Goal: Check status: Check status

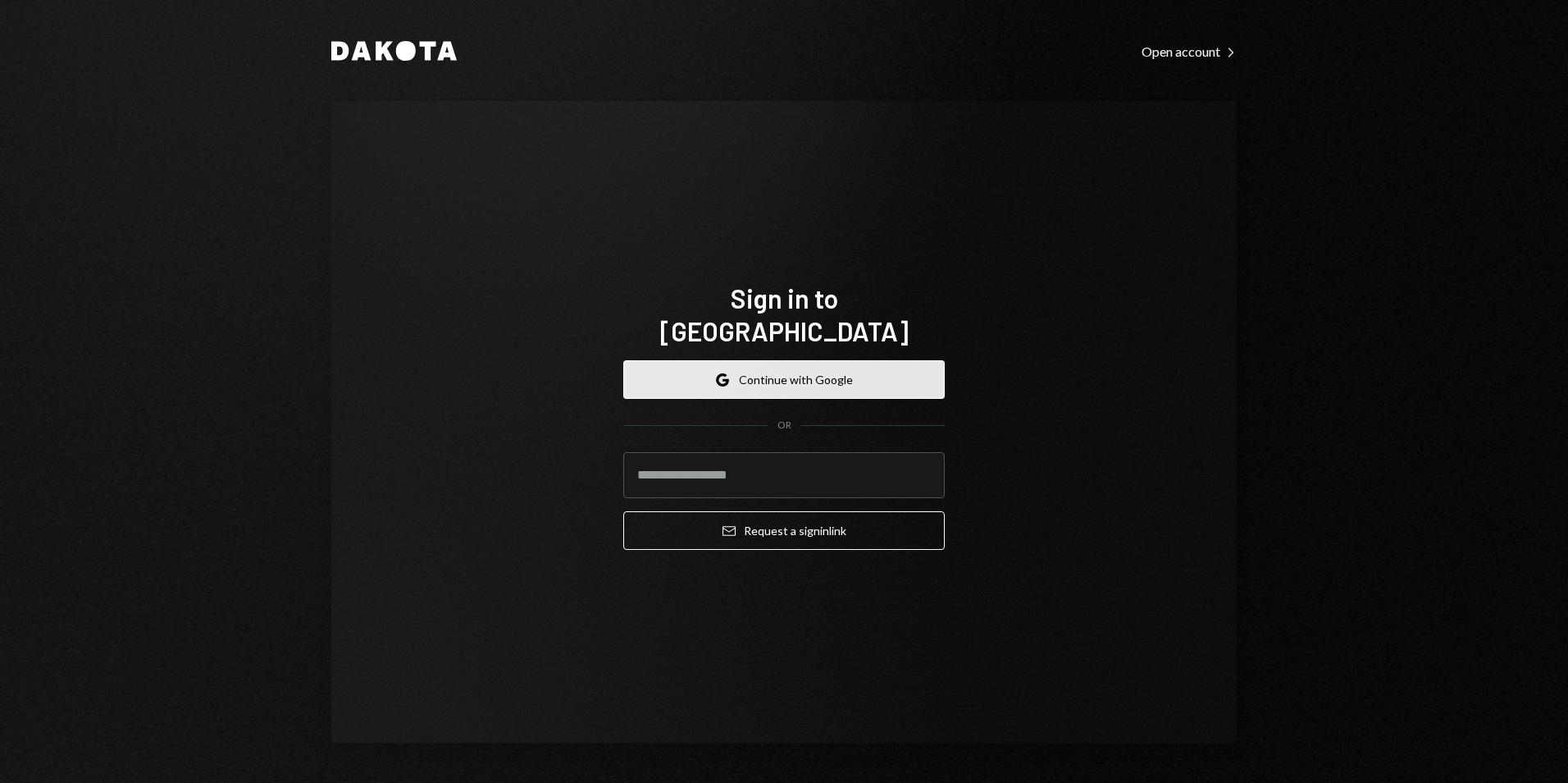
click at [863, 360] on button "Google Continue with Google" at bounding box center [784, 379] width 322 height 39
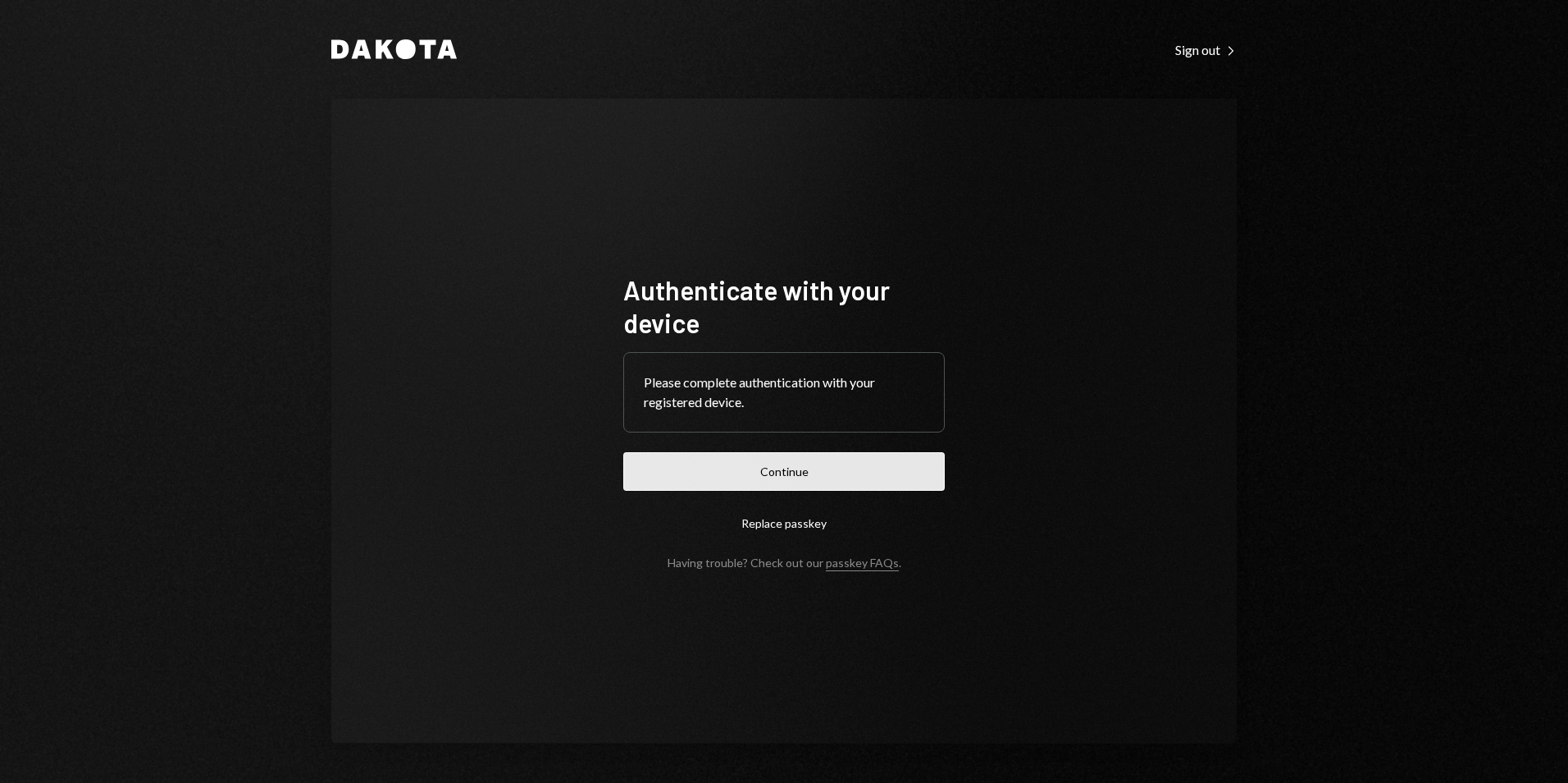
click at [782, 470] on button "Continue" at bounding box center [784, 472] width 322 height 39
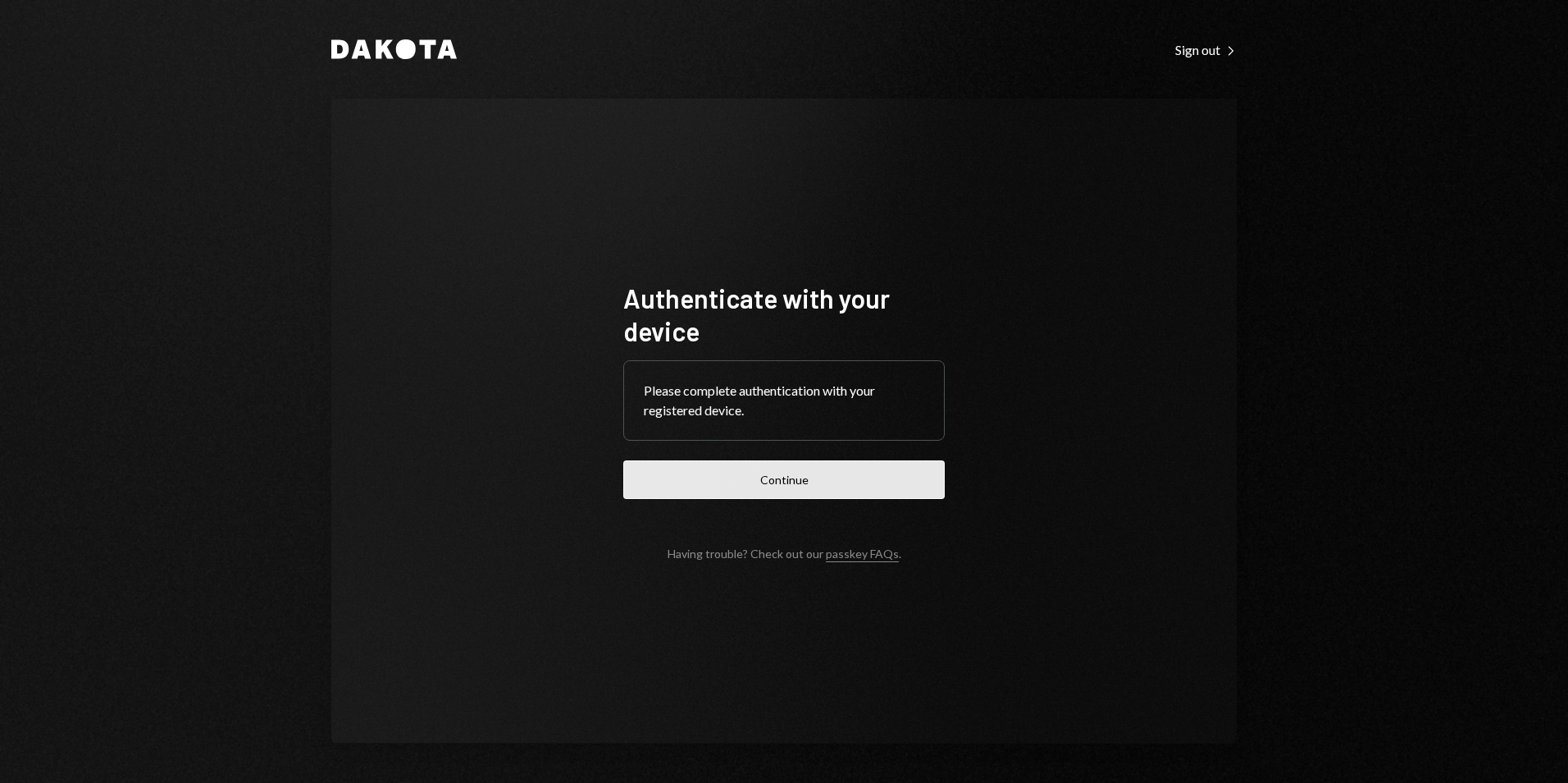
click at [752, 460] on button "Continue" at bounding box center [784, 480] width 322 height 39
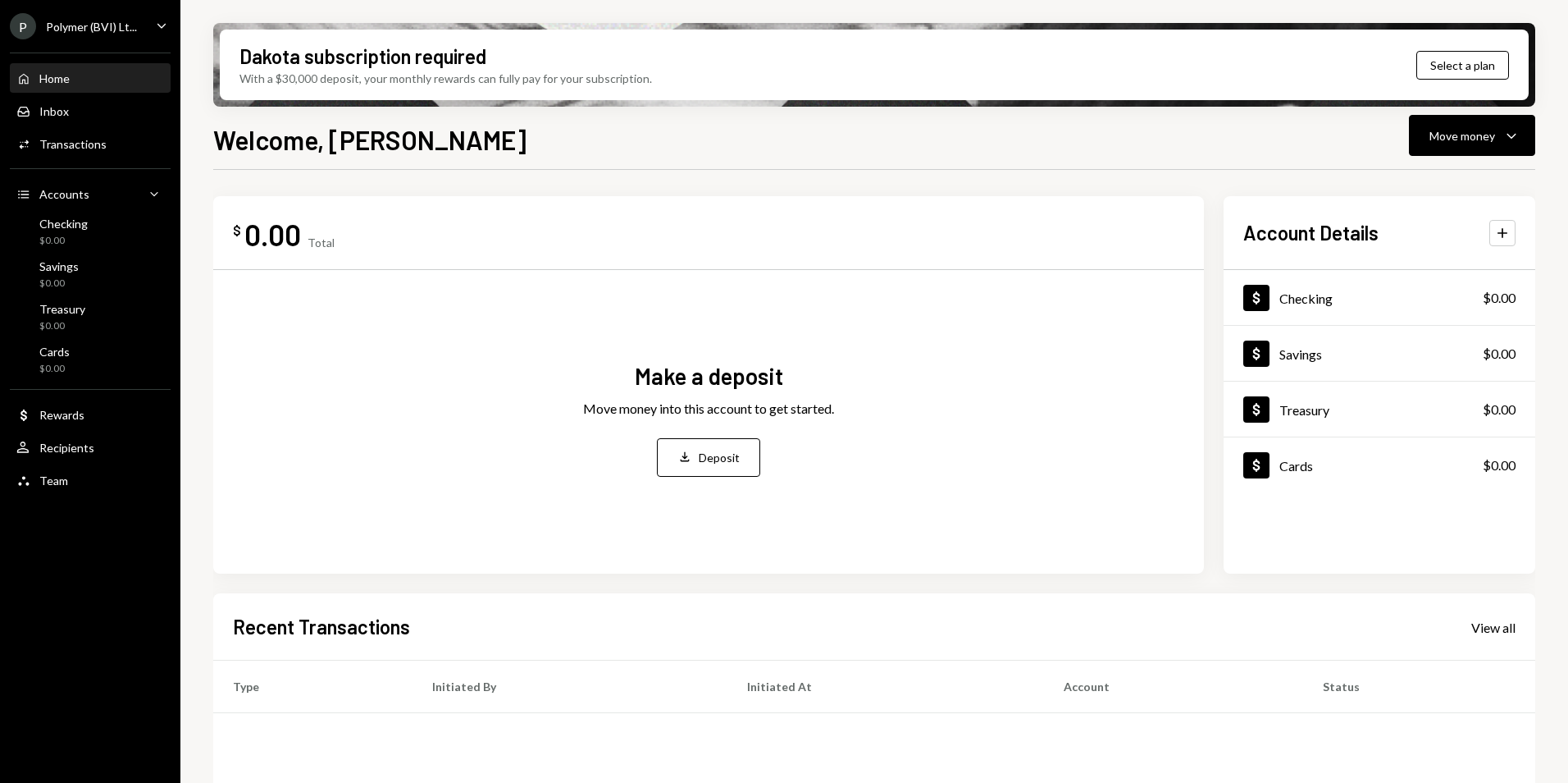
click at [125, 34] on div "P Polymer (BVI) Lt..." at bounding box center [73, 25] width 127 height 26
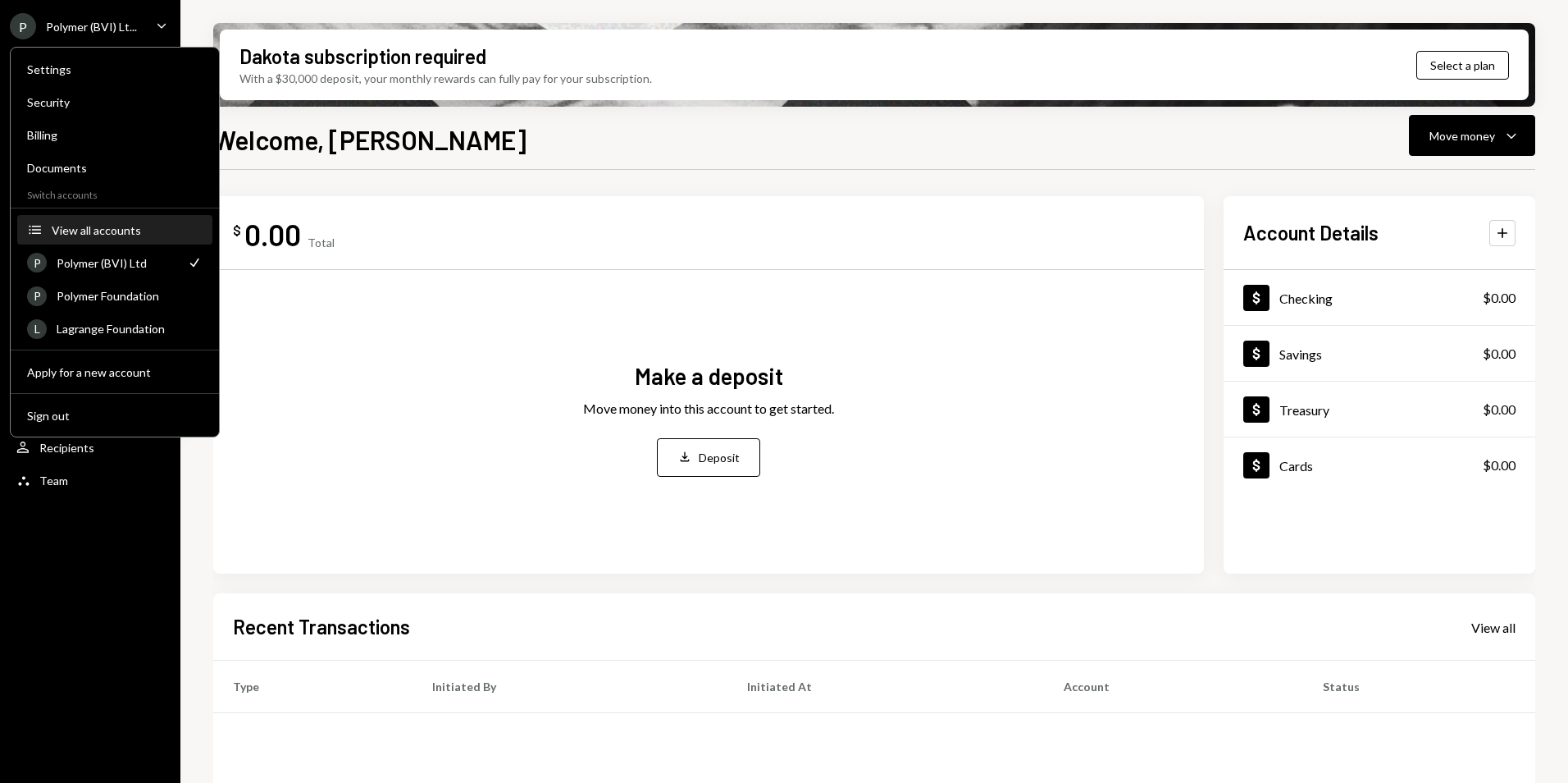
click at [94, 223] on div "View all accounts" at bounding box center [126, 230] width 151 height 14
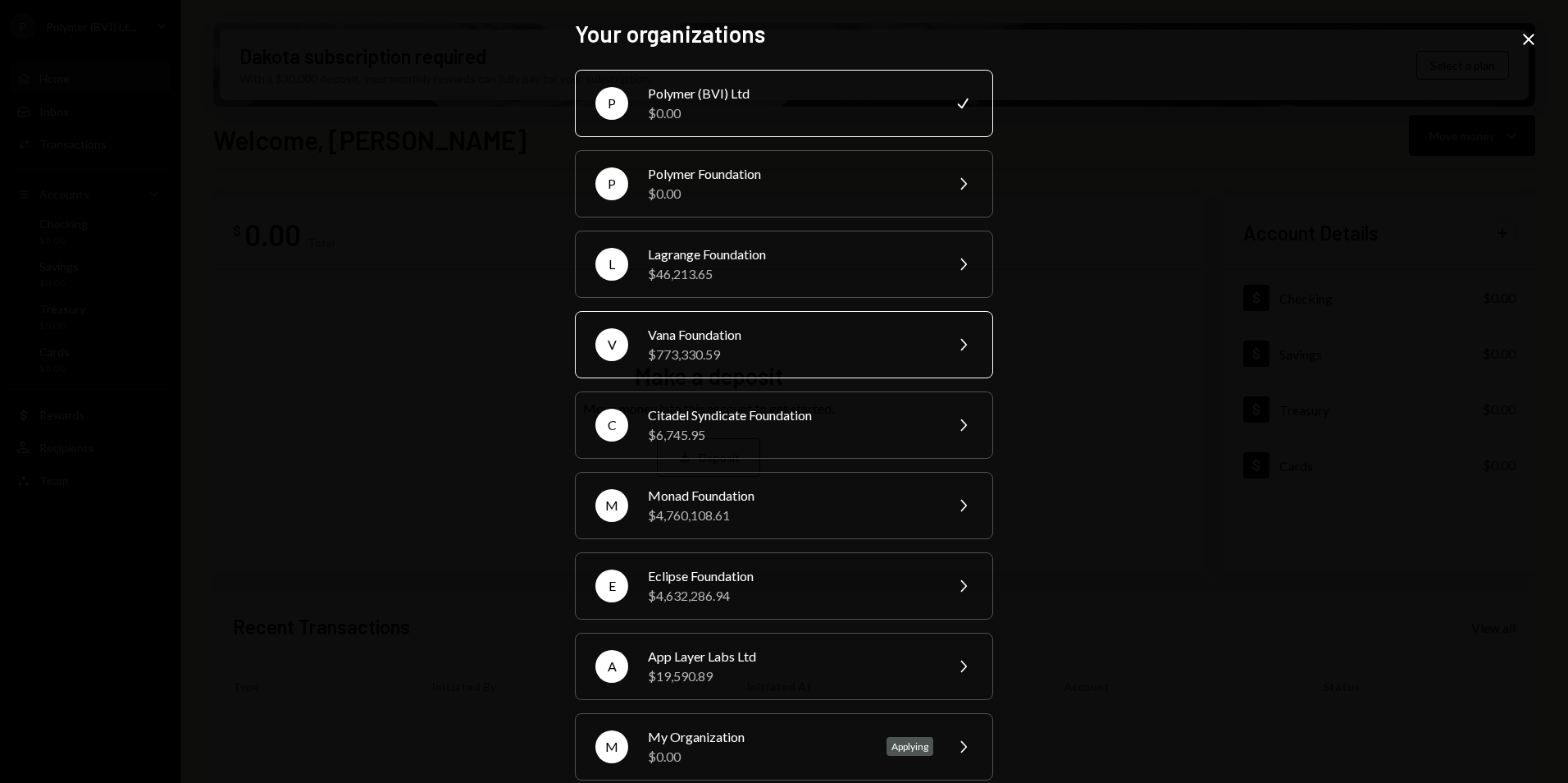
click at [740, 337] on div "Vana Foundation" at bounding box center [790, 335] width 285 height 19
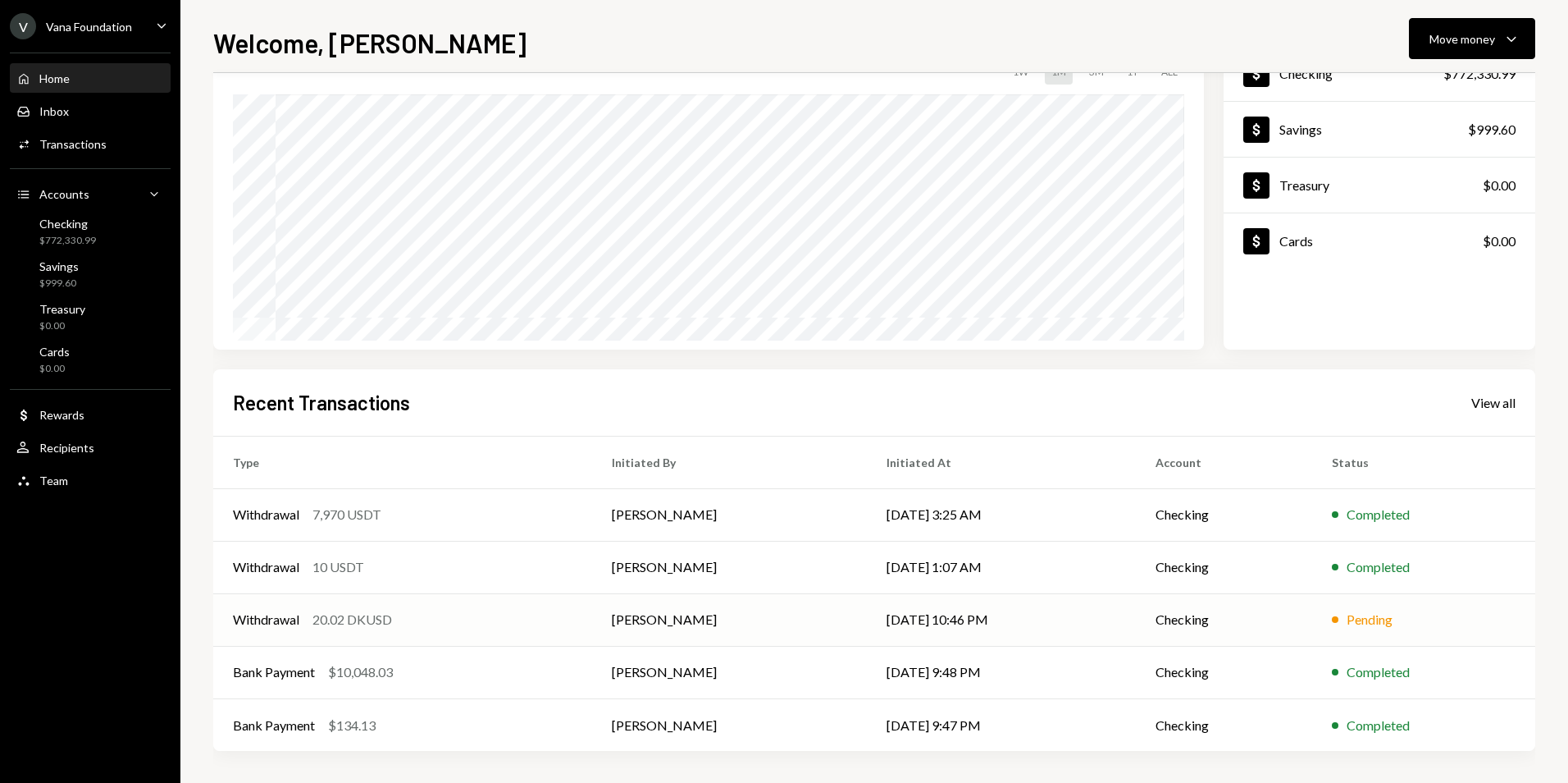
scroll to position [128, 0]
click at [944, 613] on td "[DATE] 10:46 PM" at bounding box center [1001, 619] width 268 height 53
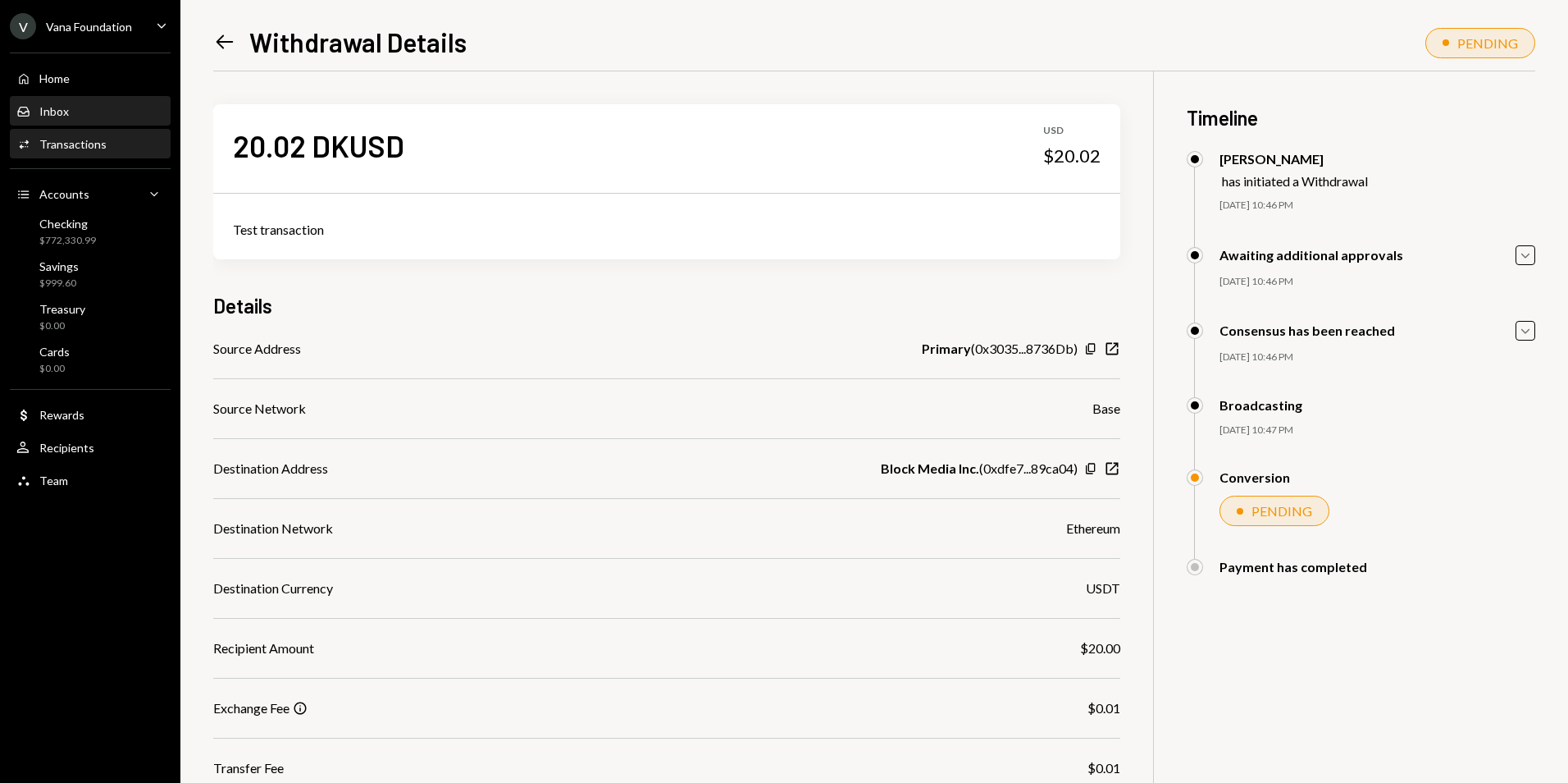
click at [80, 112] on div "Inbox Inbox" at bounding box center [90, 111] width 148 height 15
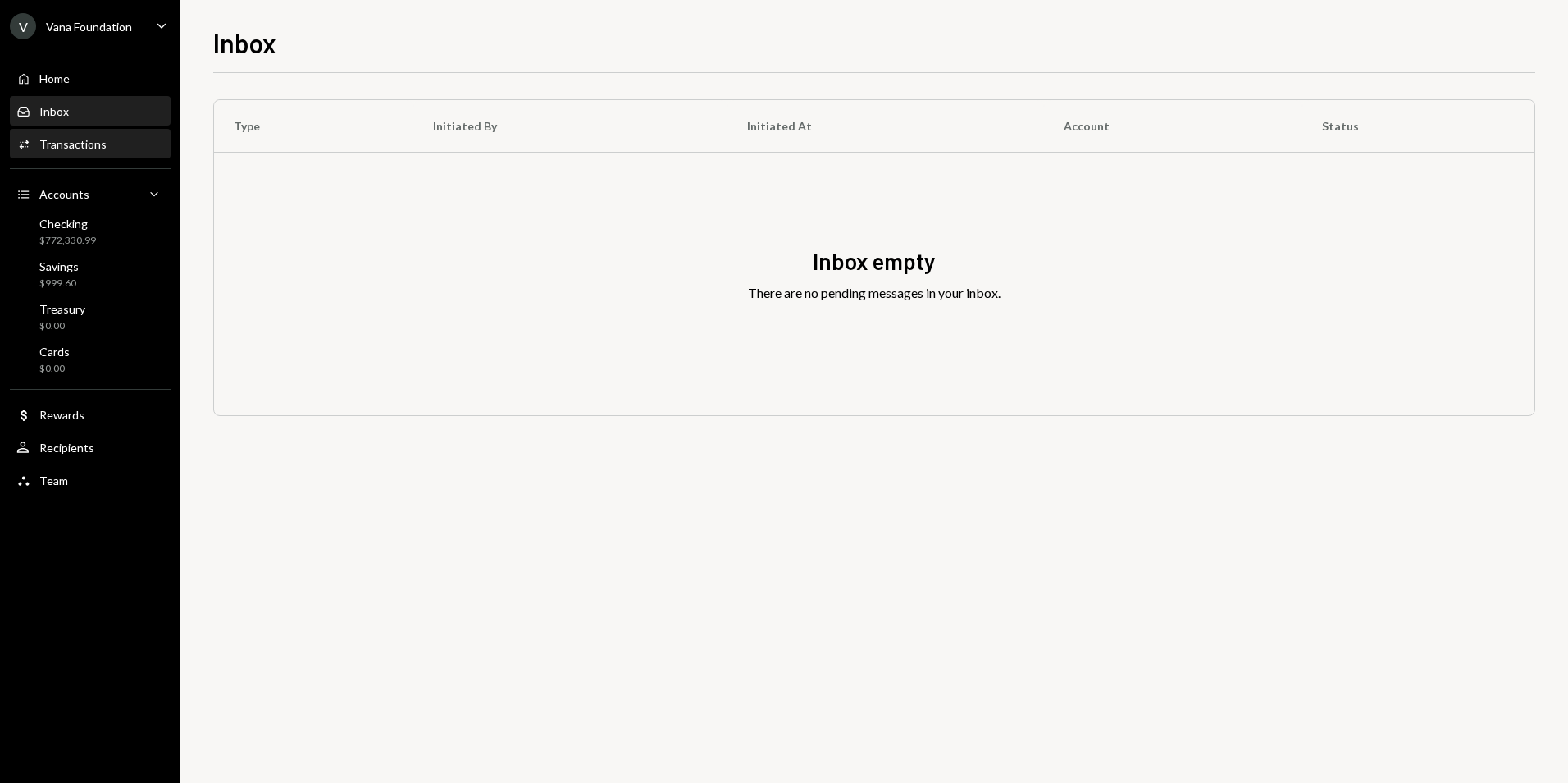
click at [73, 143] on div "Transactions" at bounding box center [72, 144] width 67 height 14
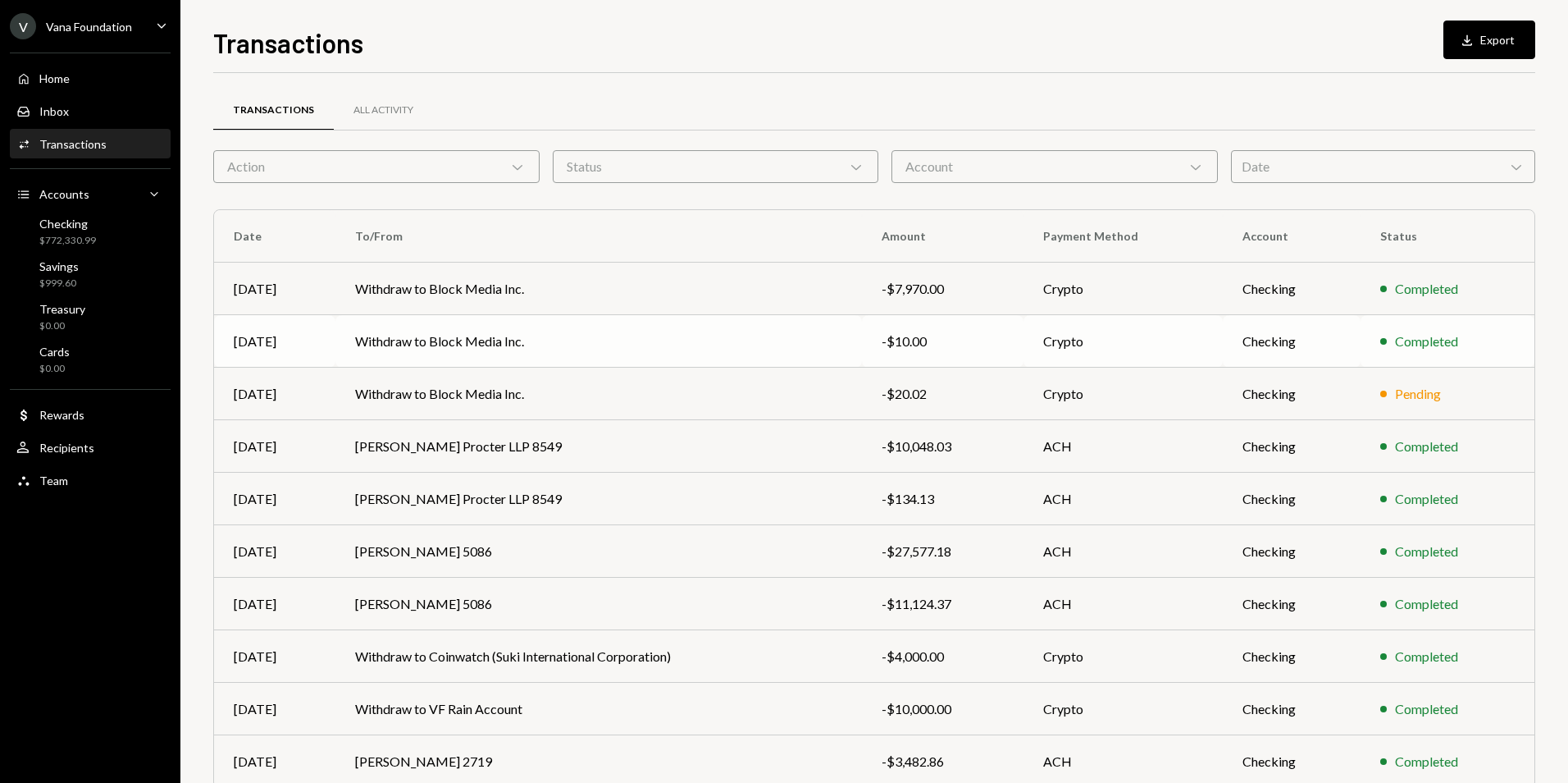
click at [720, 348] on td "Withdraw to Block Media Inc." at bounding box center [598, 341] width 526 height 53
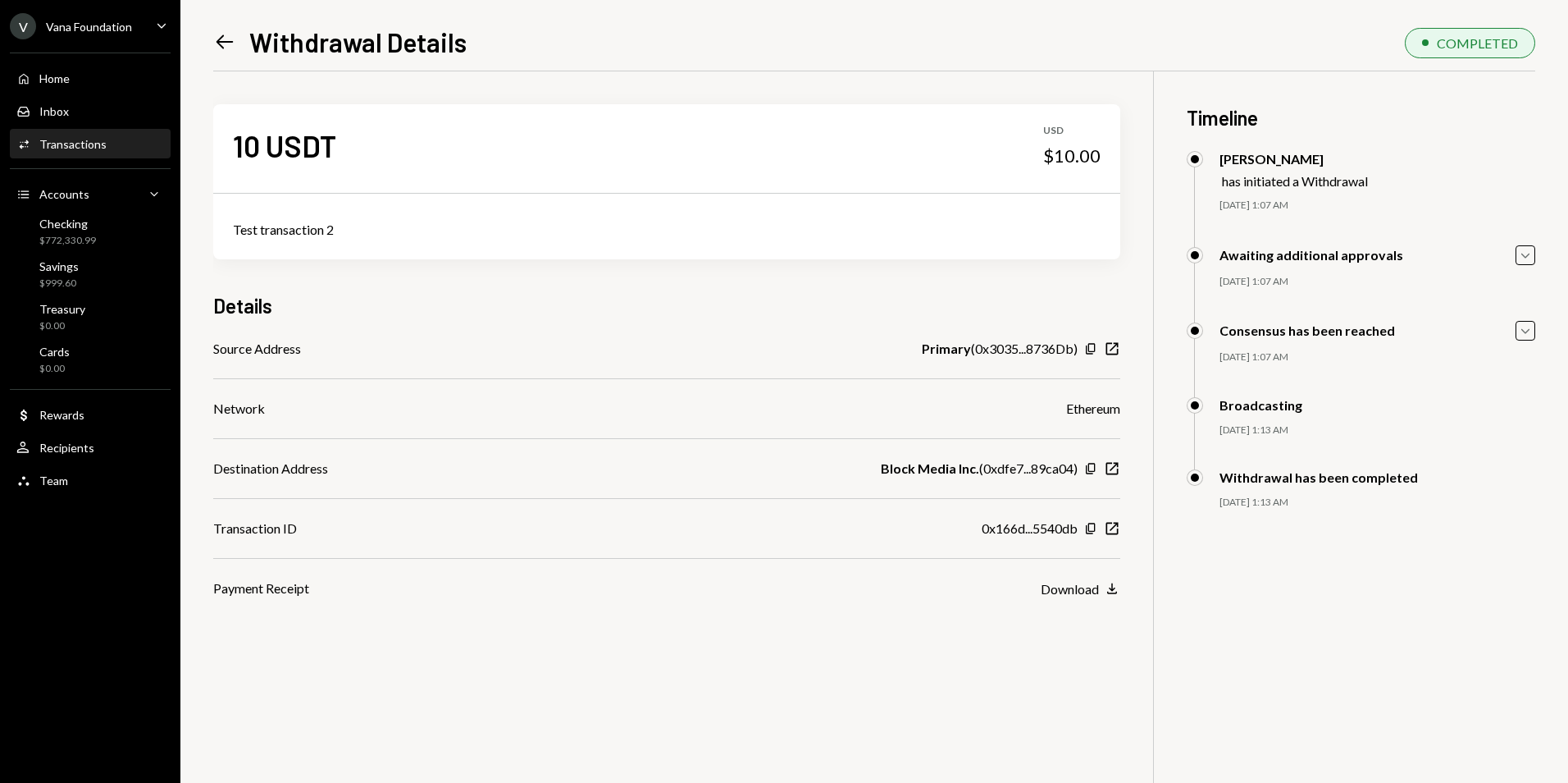
click at [232, 42] on icon at bounding box center [226, 42] width 18 height 14
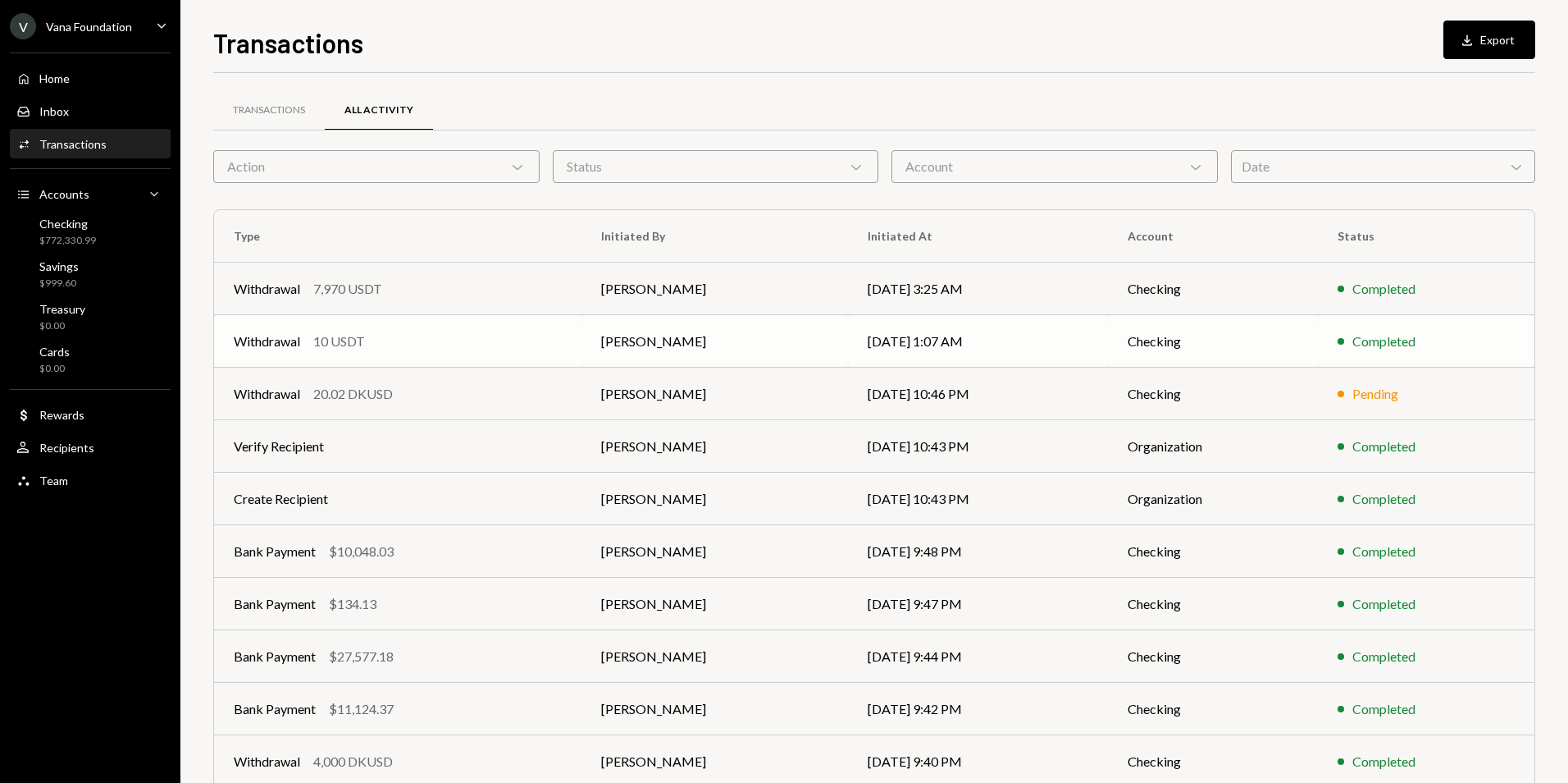
click at [505, 319] on td "Withdrawal 10 USDT" at bounding box center [398, 341] width 368 height 53
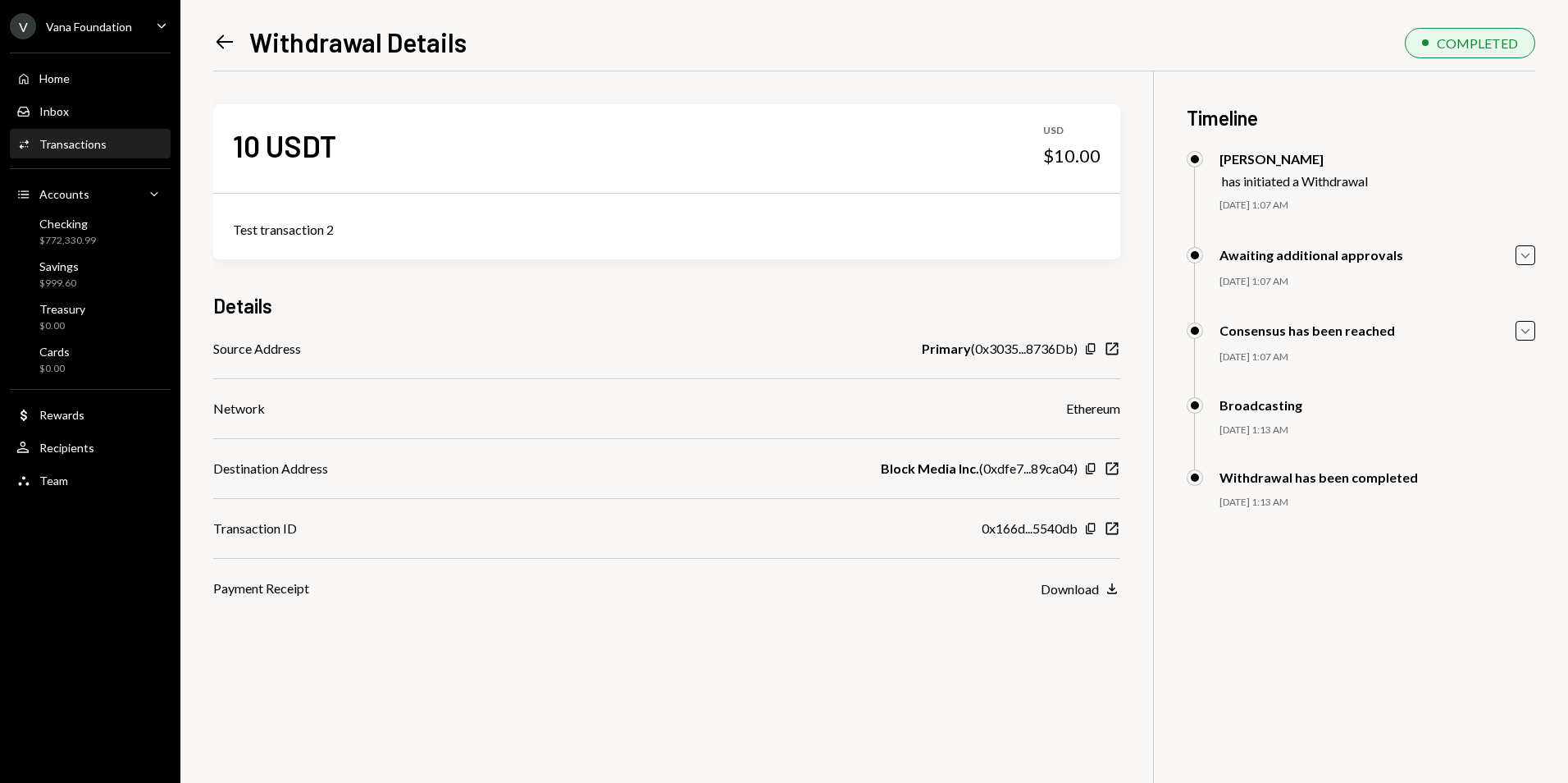
click at [230, 45] on icon "Left Arrow" at bounding box center [225, 42] width 23 height 23
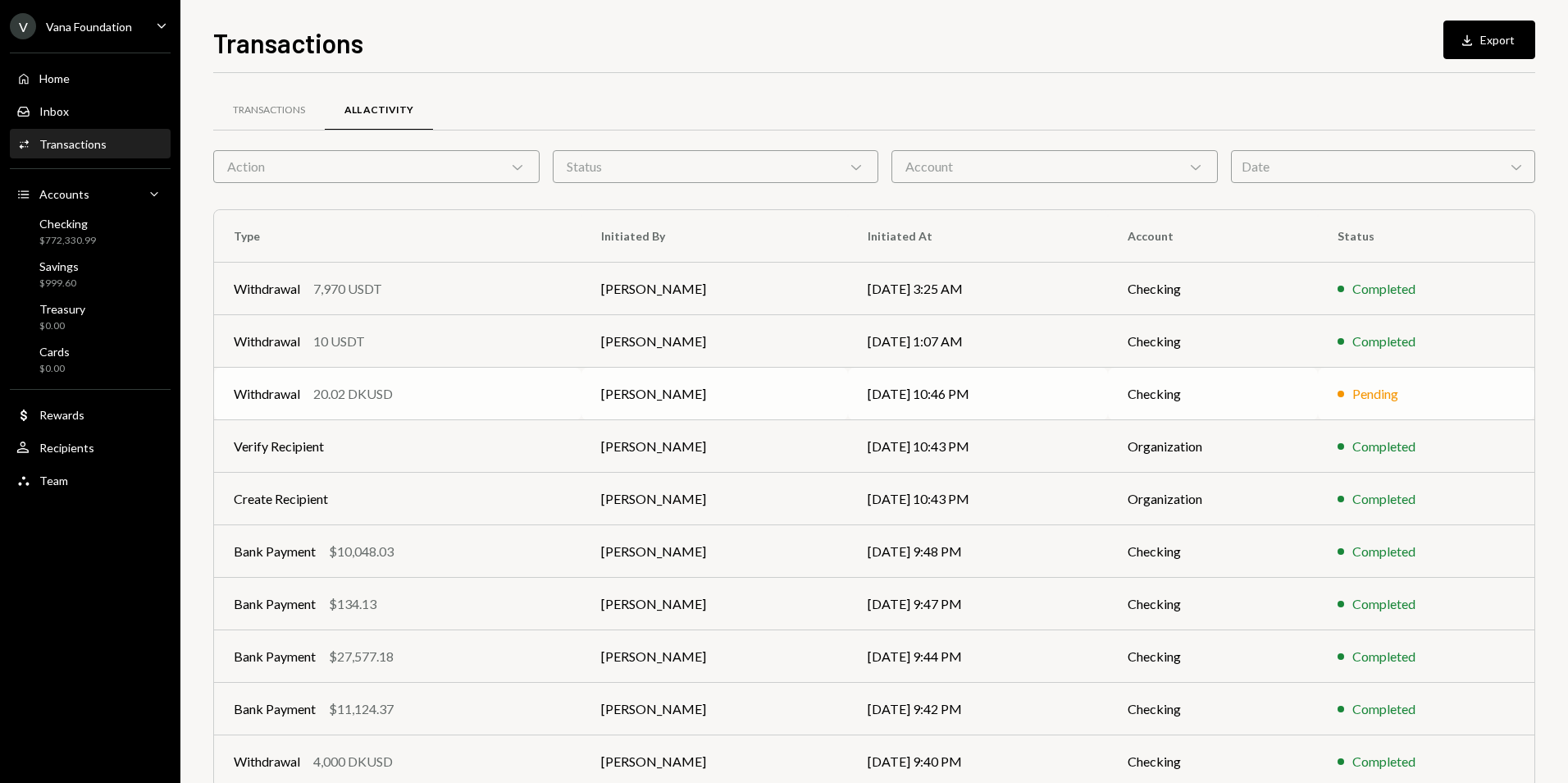
click at [802, 390] on td "[PERSON_NAME]" at bounding box center [715, 394] width 267 height 53
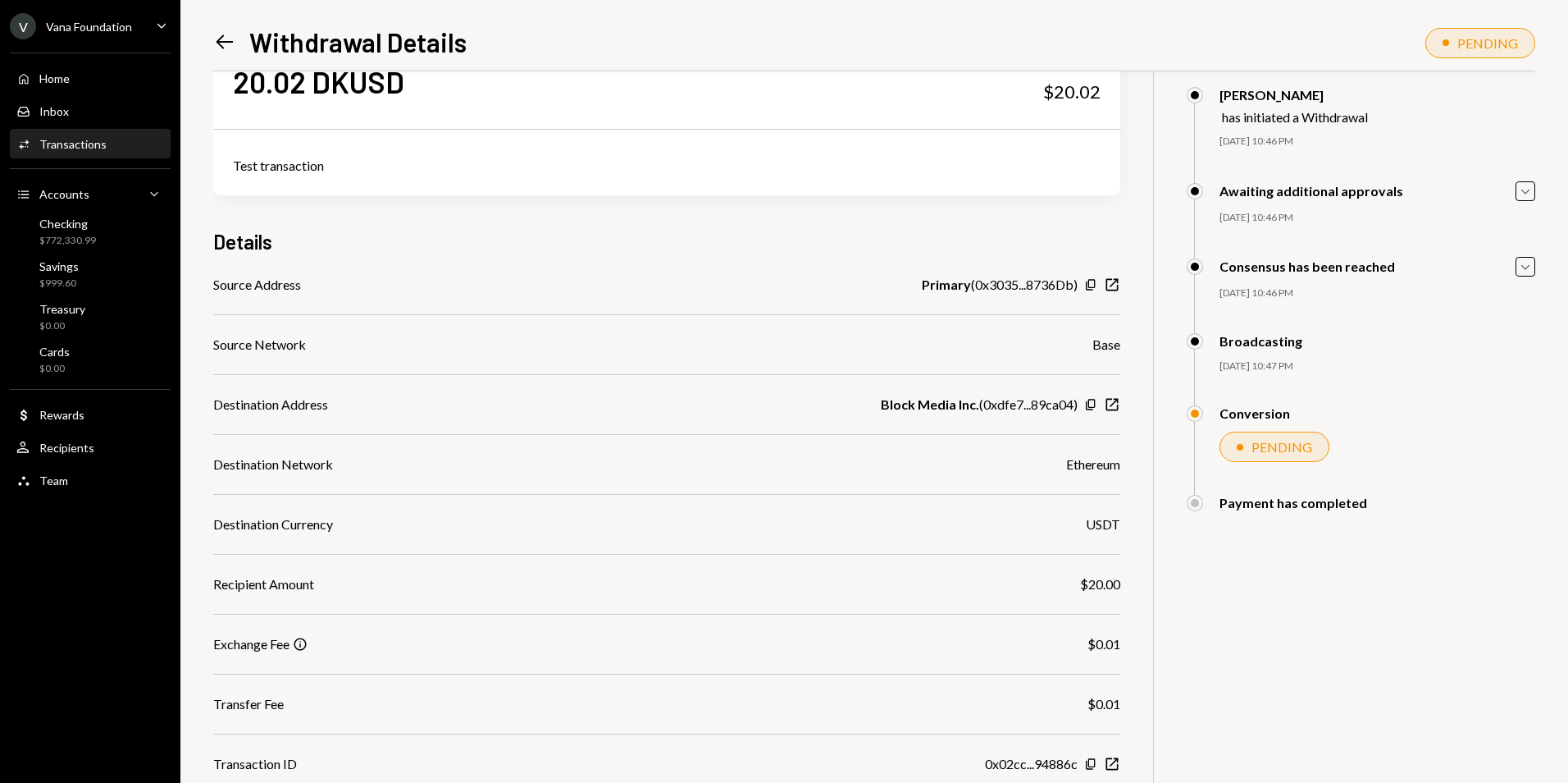
scroll to position [115, 0]
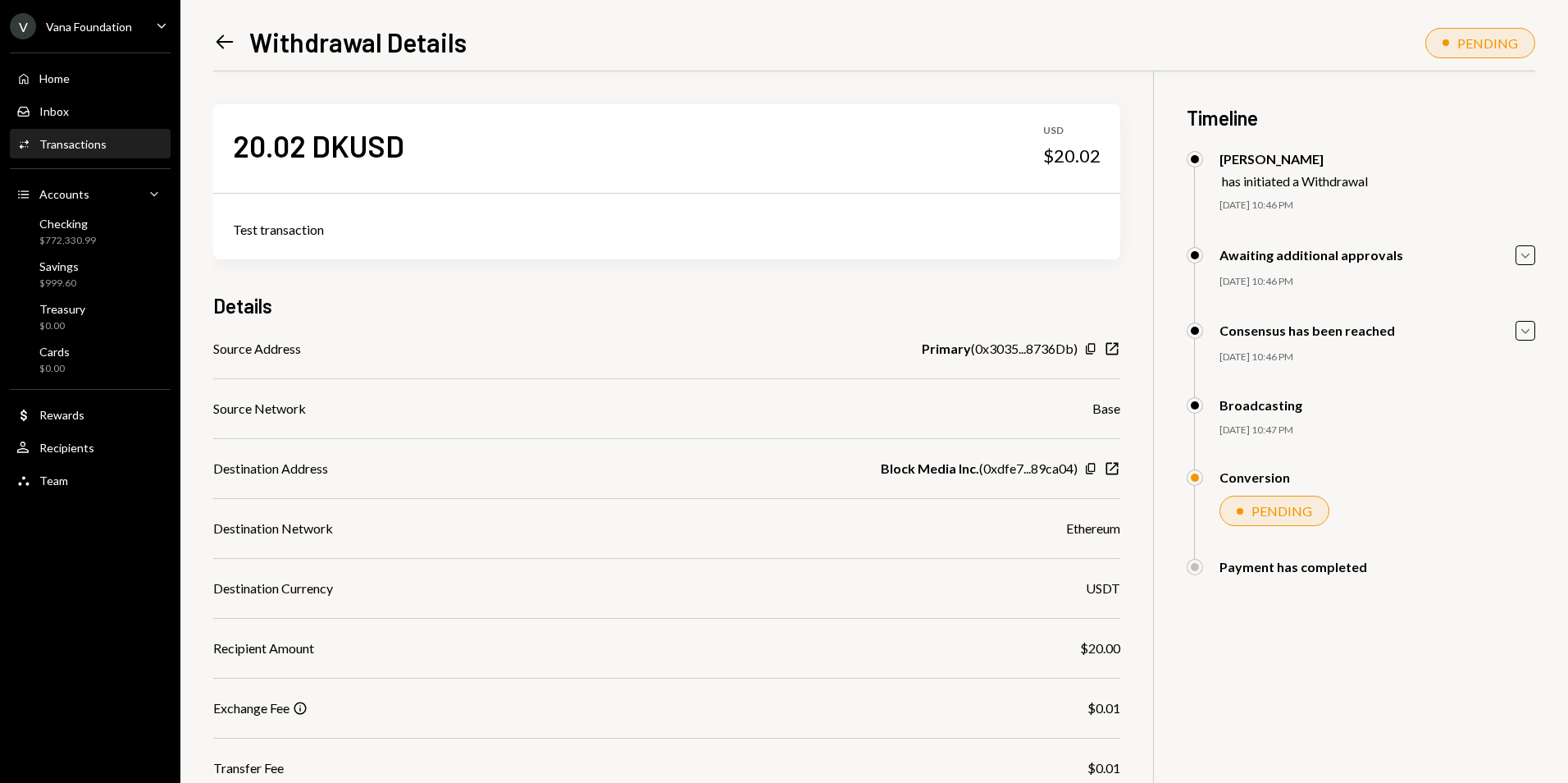
scroll to position [115, 0]
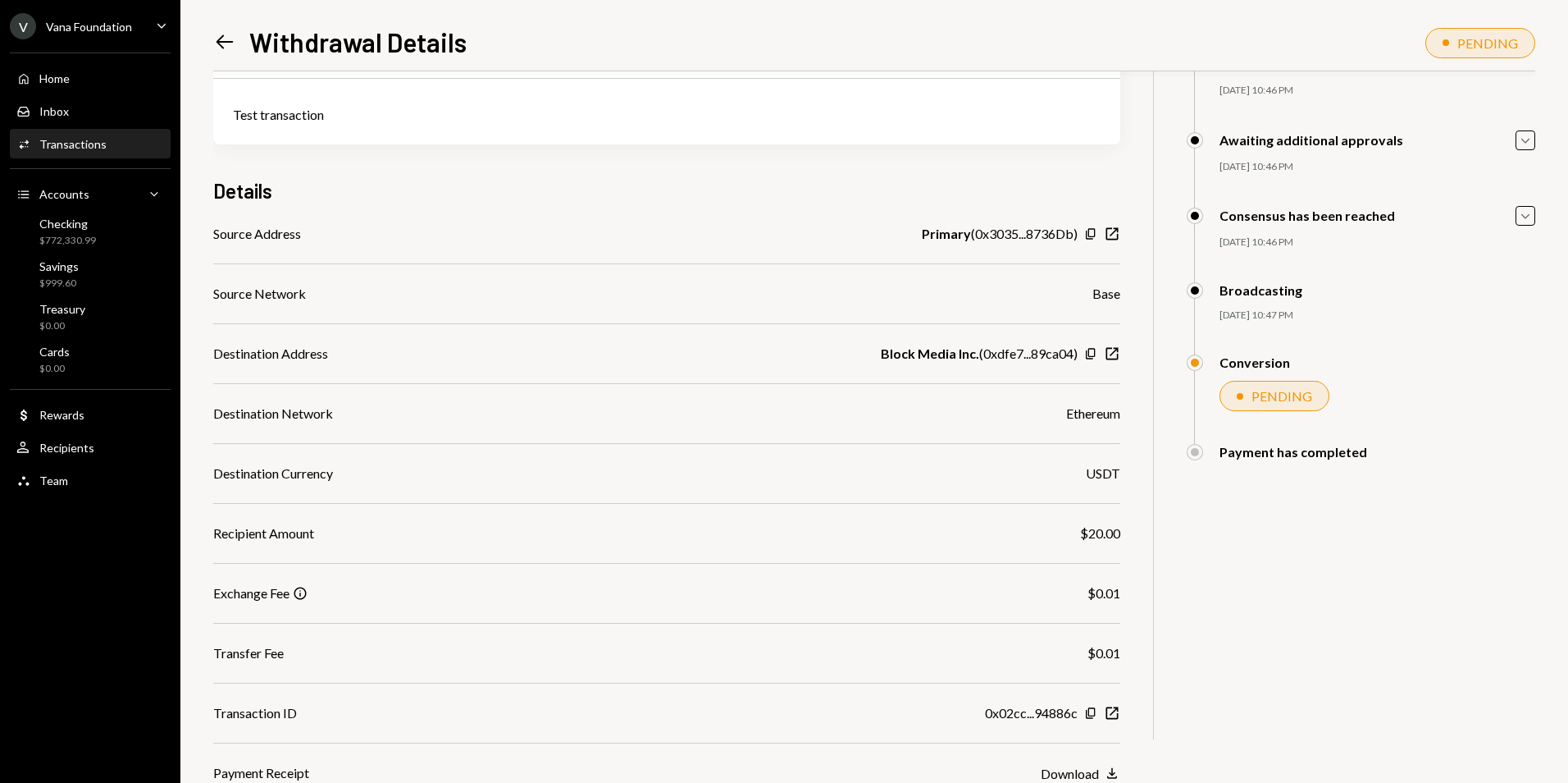
click at [1238, 616] on div "20.02 DKUSD USD $20.02 Test transaction Details Source Address Primary ( 0x3035…" at bounding box center [873, 369] width 1322 height 826
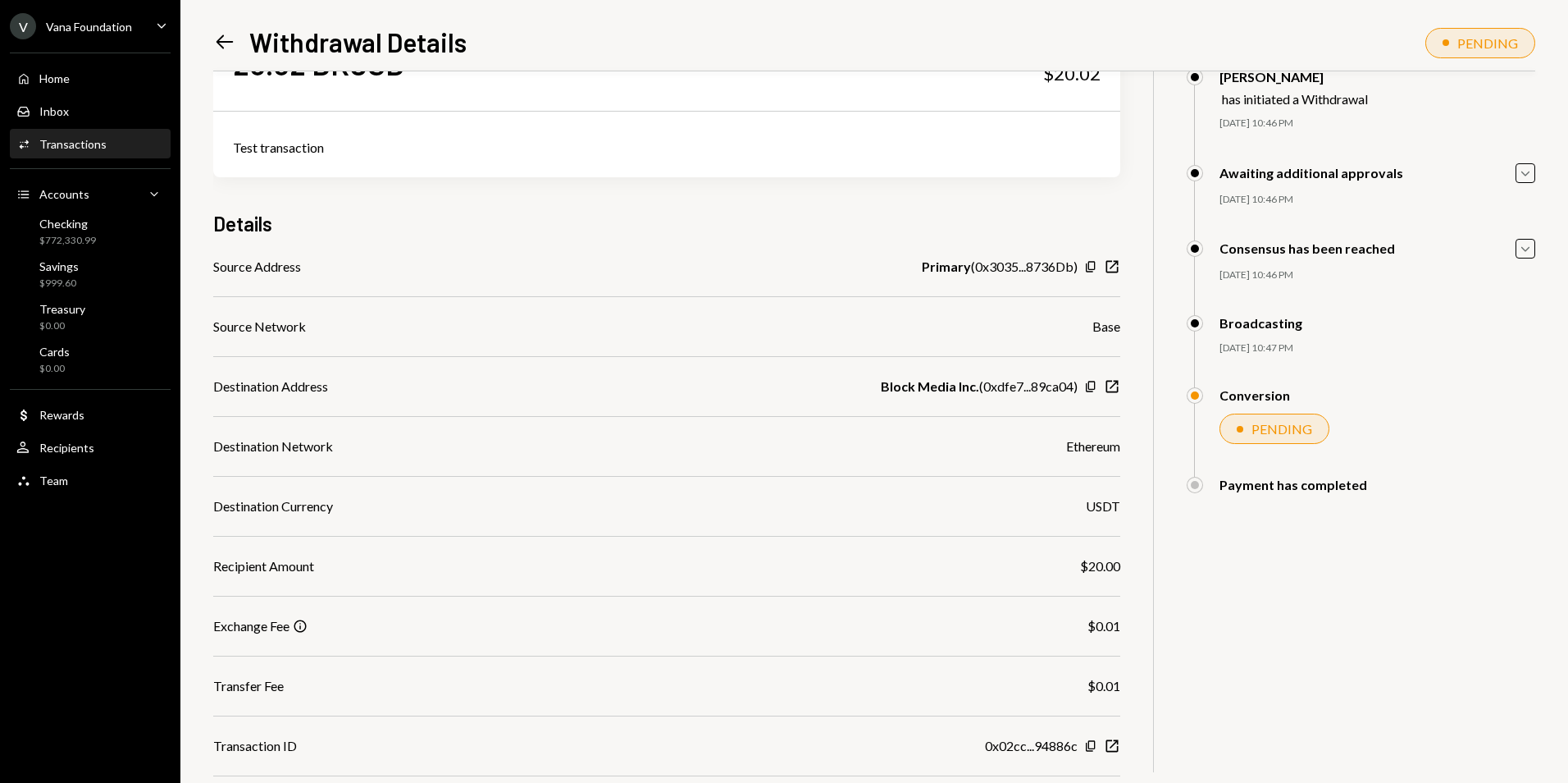
scroll to position [0, 0]
